Goal: Book appointment/travel/reservation

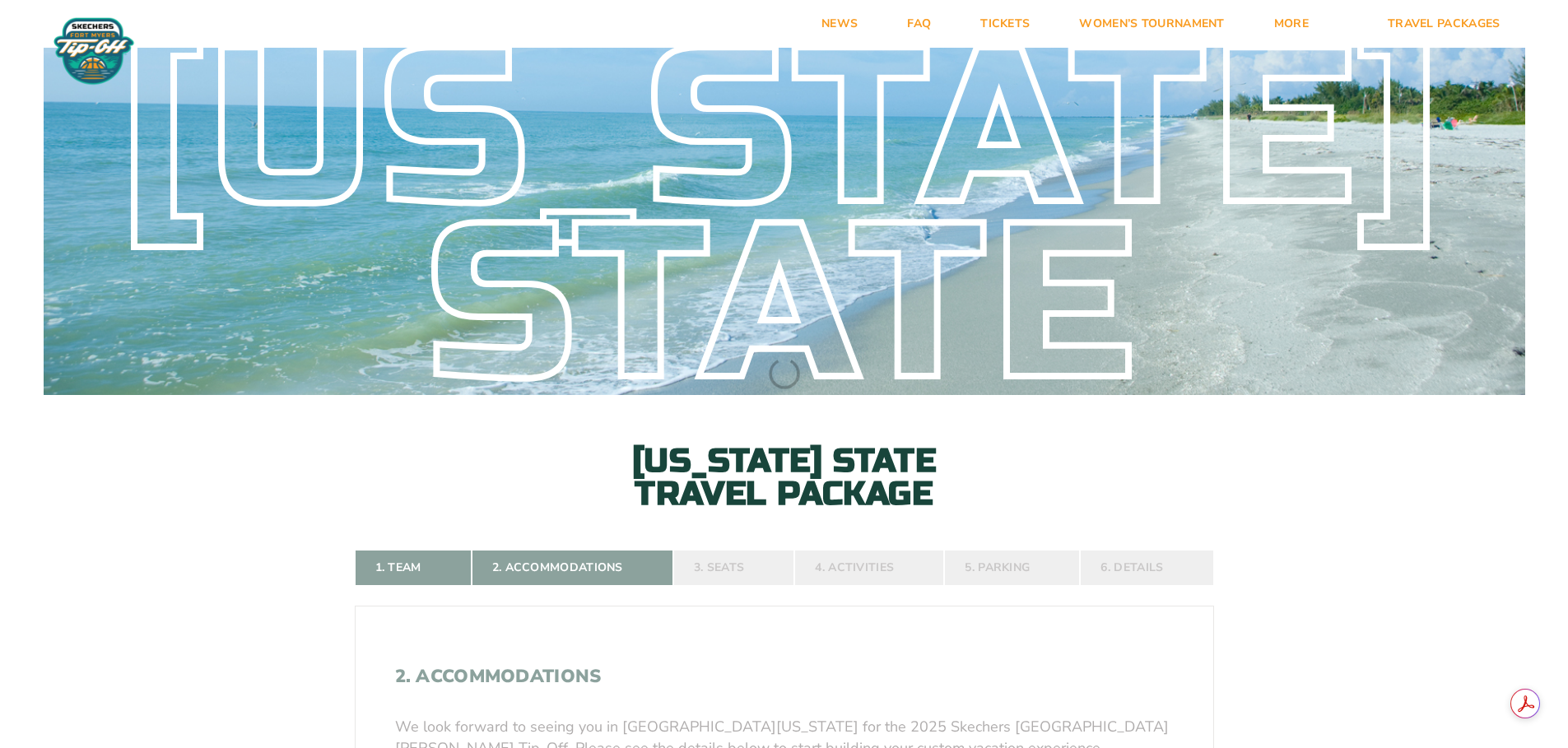
select select
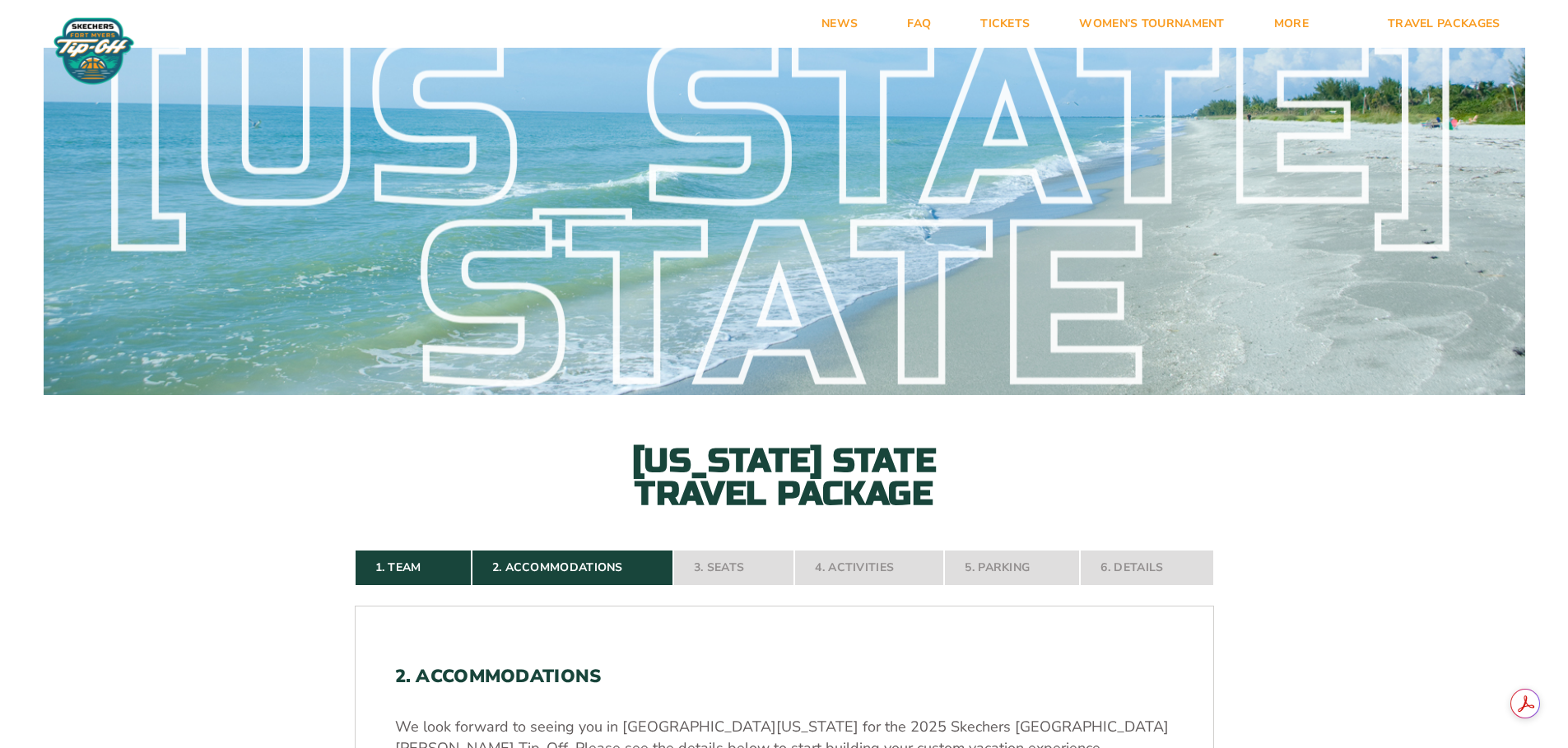
select select
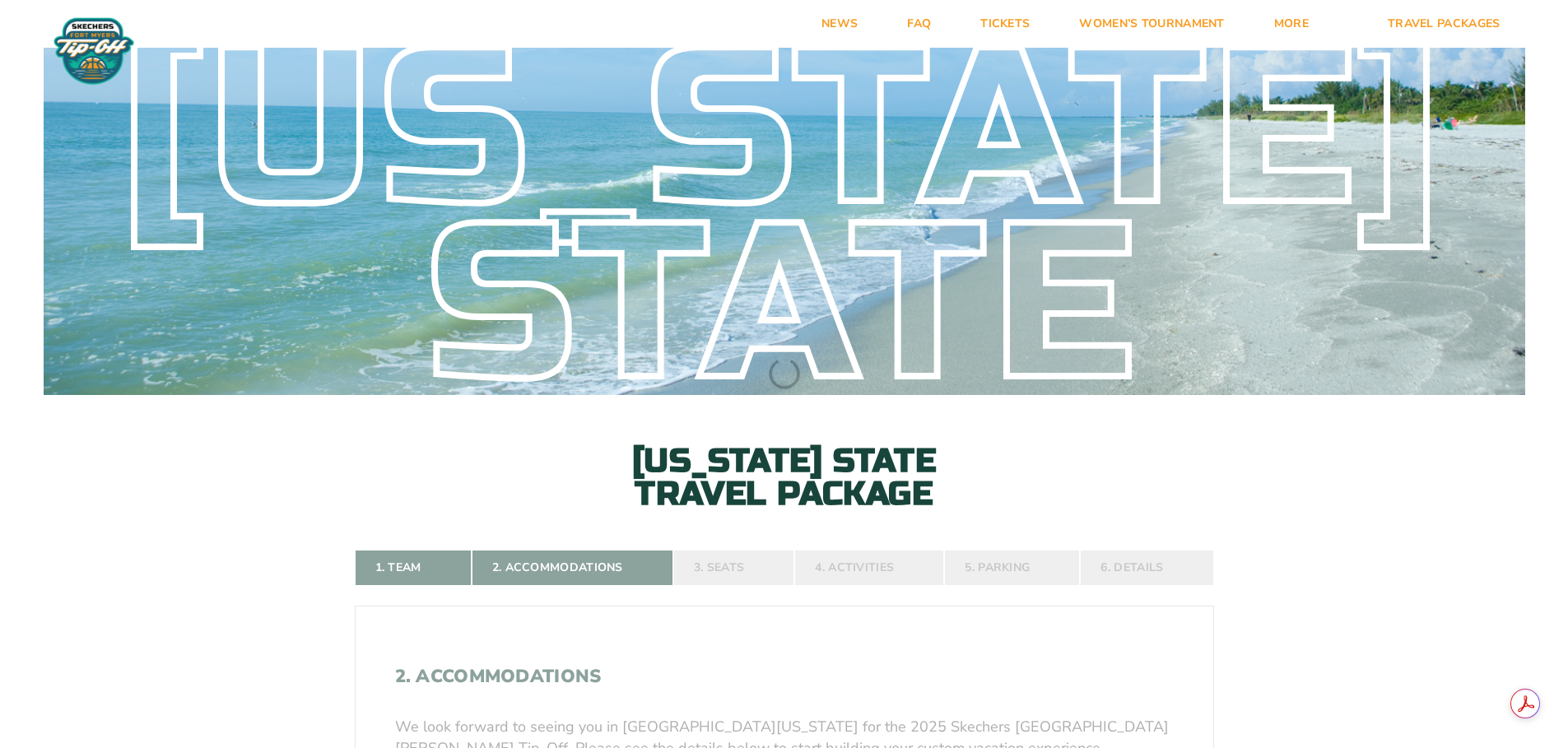
select select
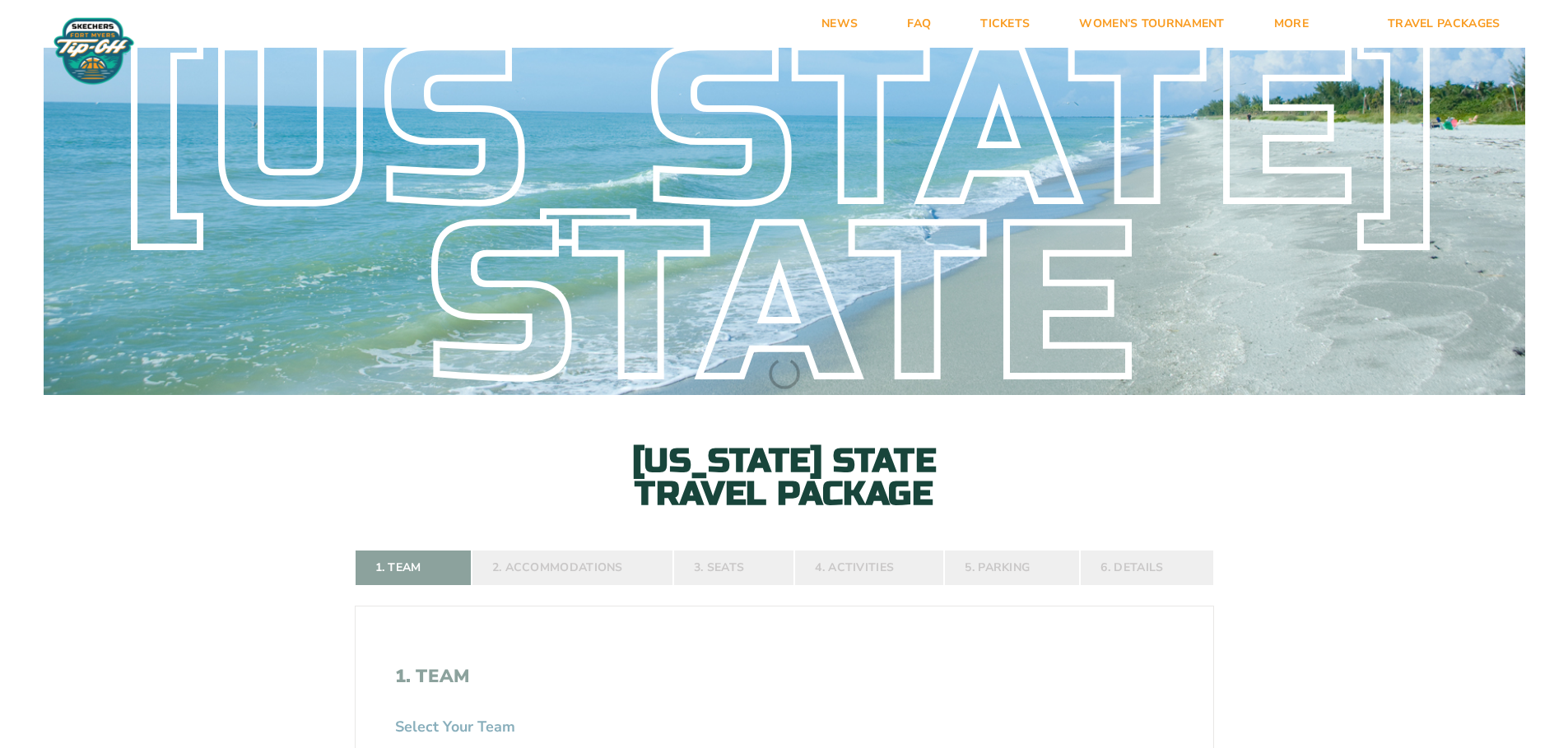
select select
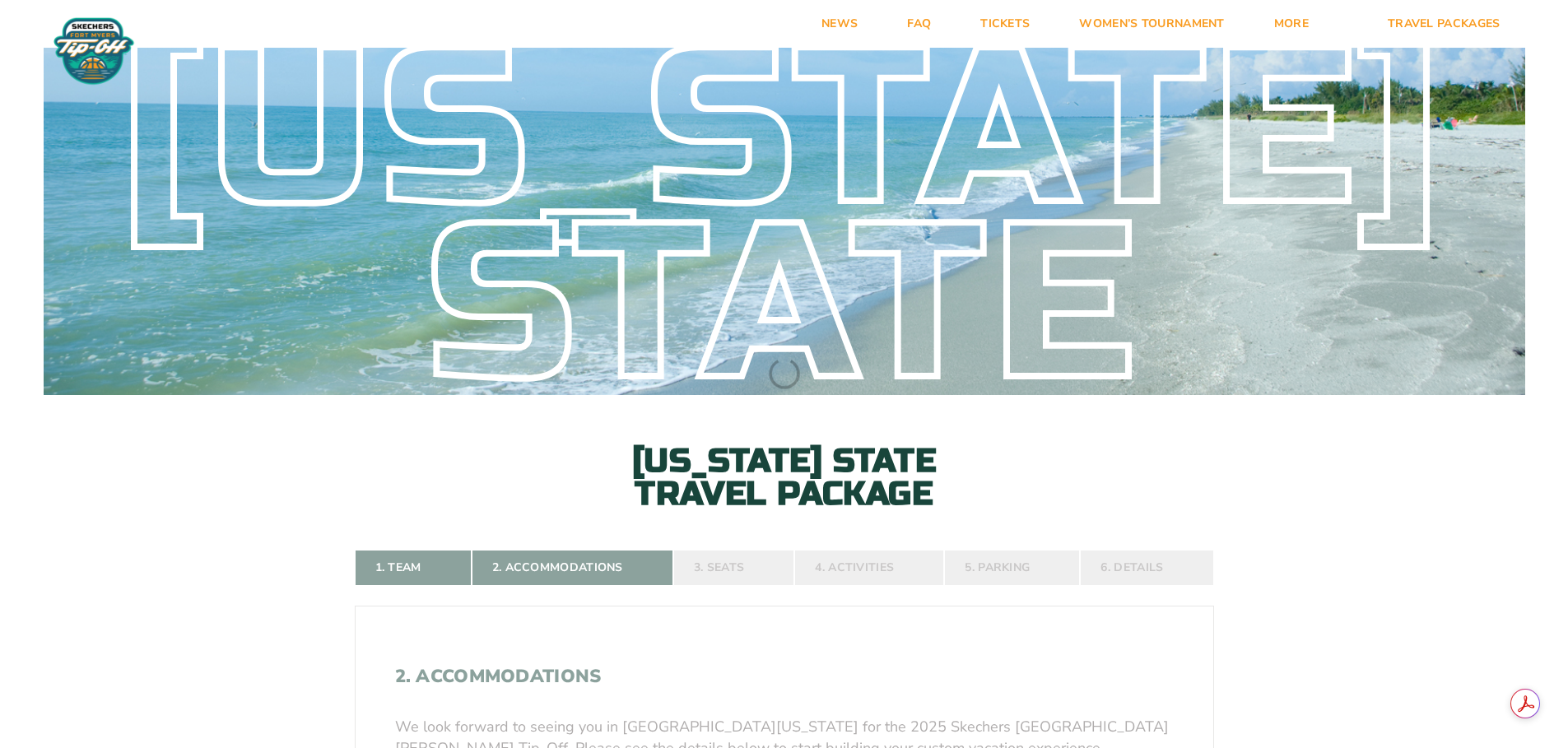
select select
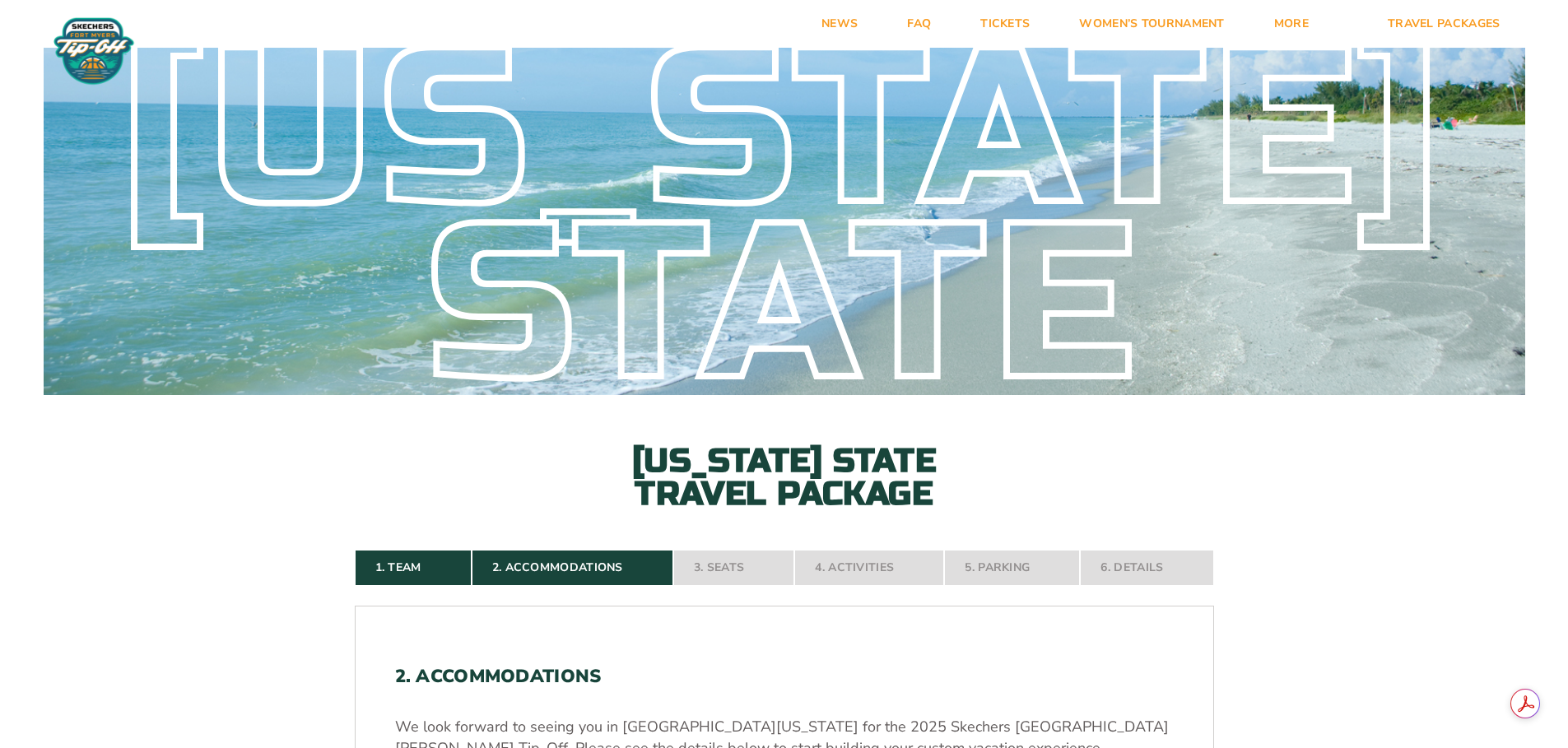
select select
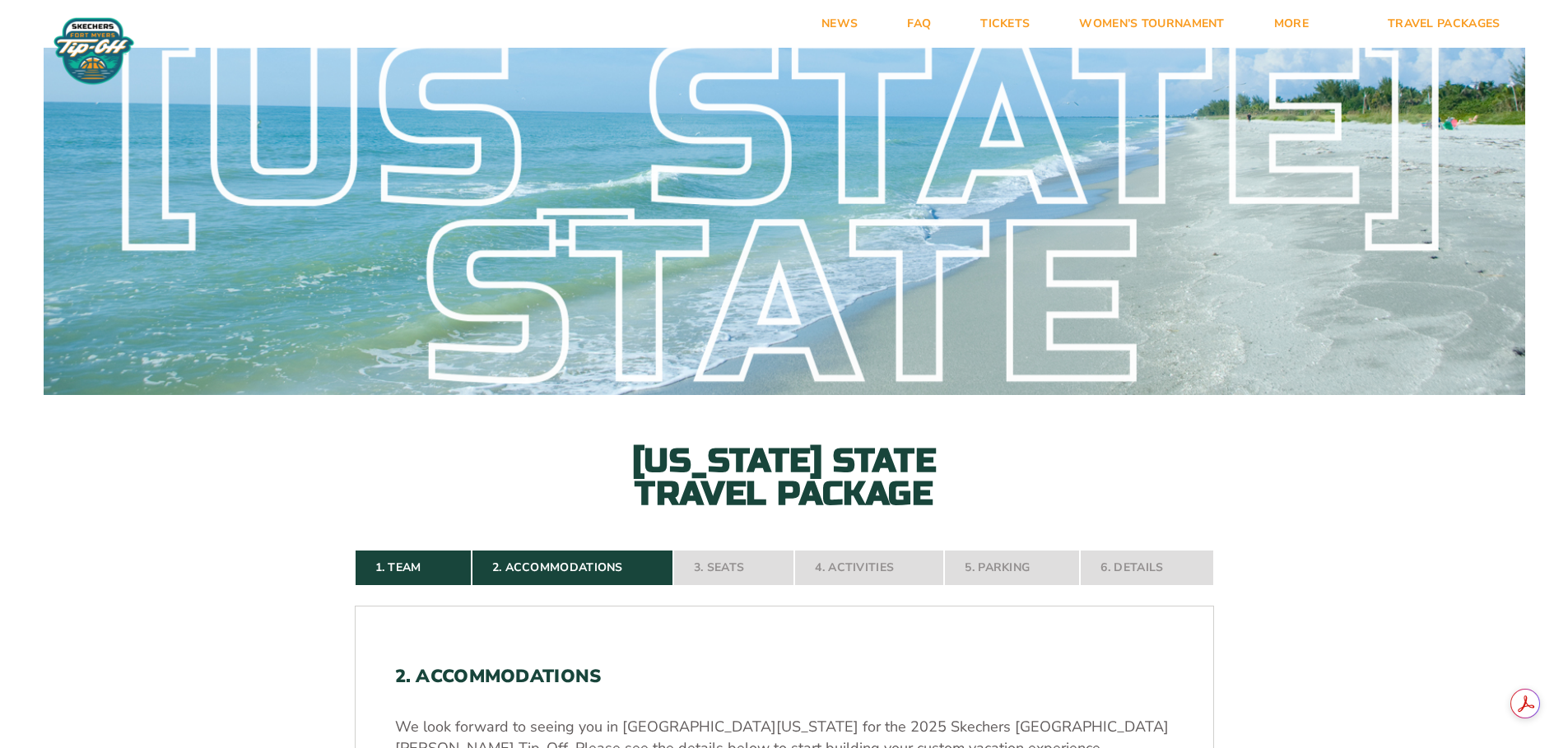
select select
